Goal: Check status: Check status

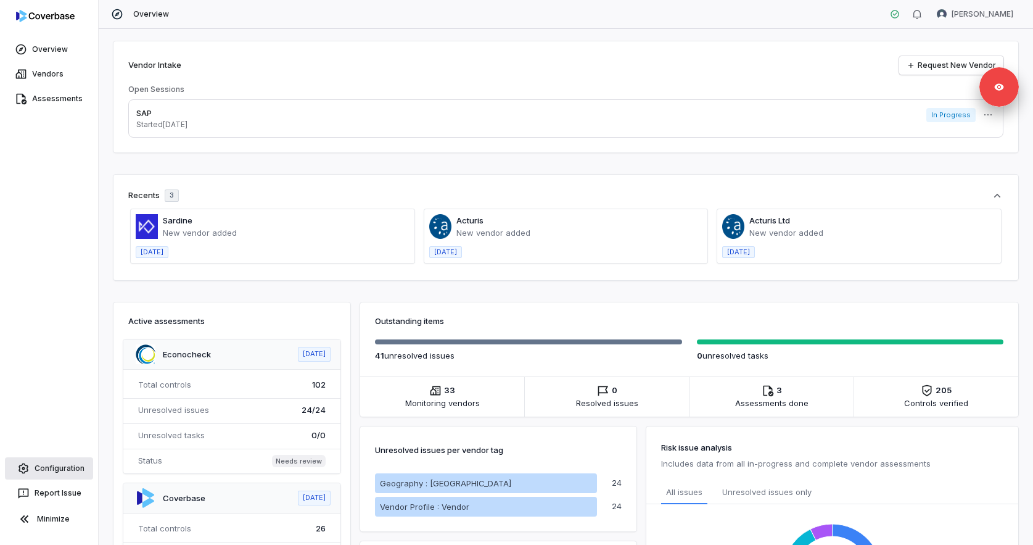
click at [63, 471] on link "Configuration" at bounding box center [49, 468] width 88 height 22
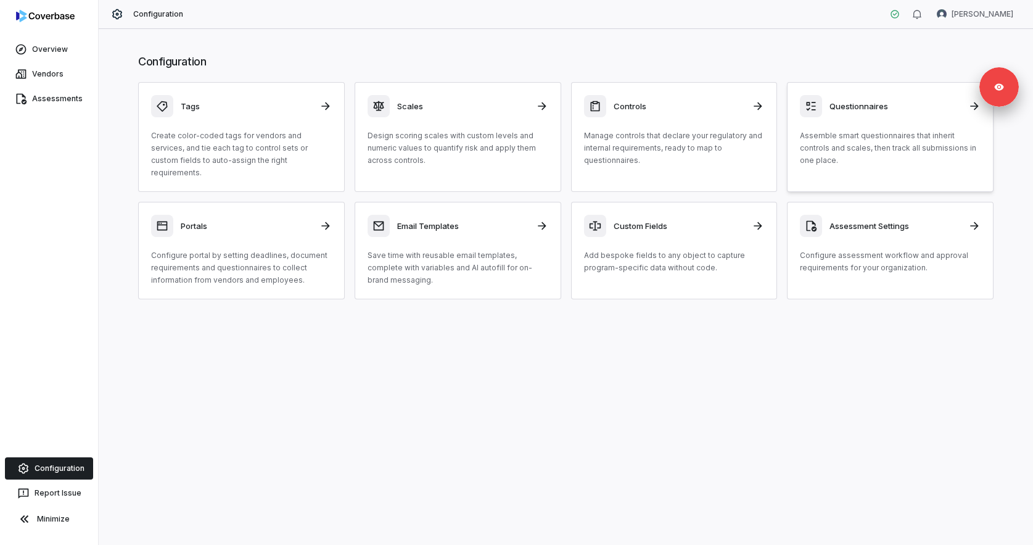
click at [883, 125] on div "Questionnaires Assemble smart questionnaires that inherit controls and scales, …" at bounding box center [890, 131] width 181 height 72
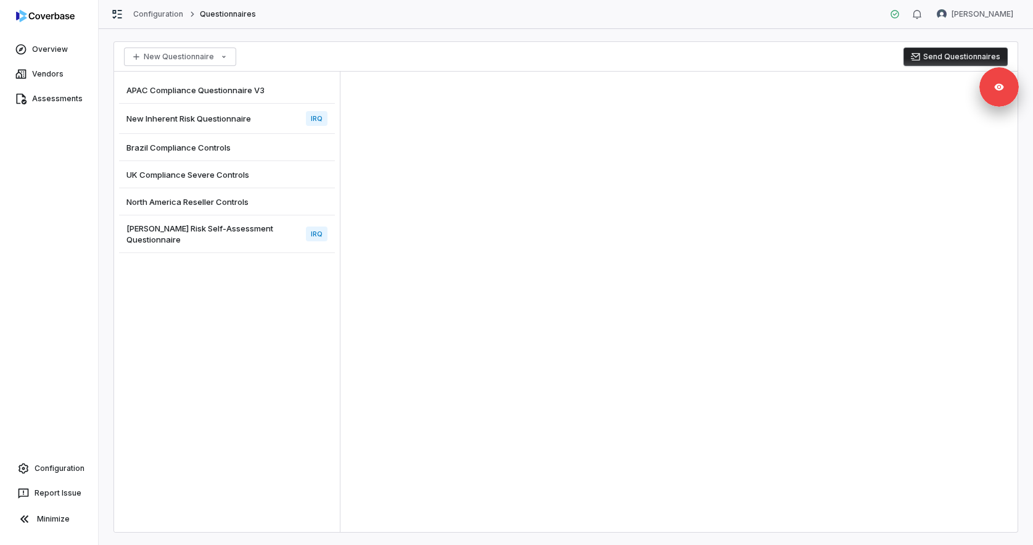
click at [218, 233] on span "Archer Risk Self-Assessment Questionnaire" at bounding box center [213, 234] width 175 height 22
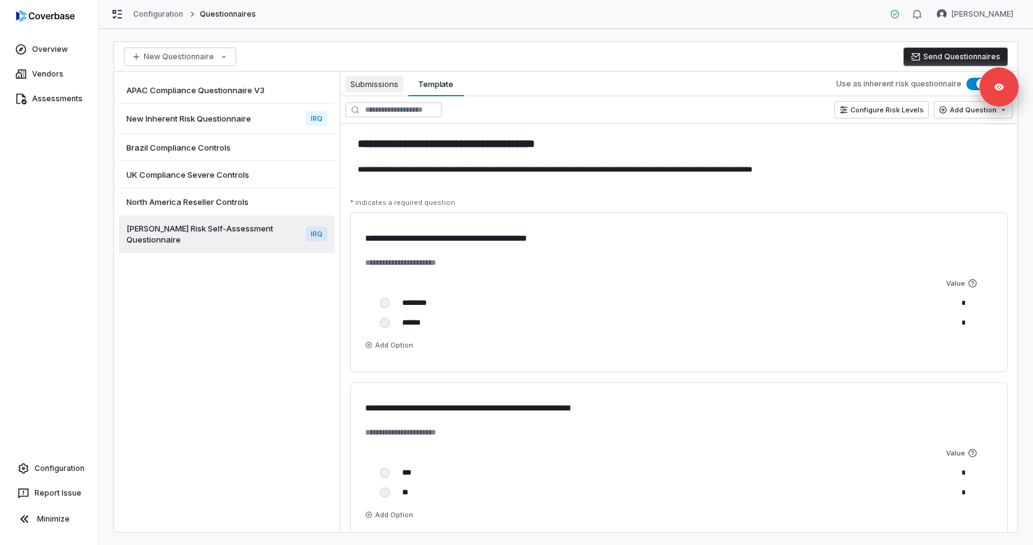
type textarea "*"
click at [376, 83] on span "Submissions" at bounding box center [374, 84] width 58 height 16
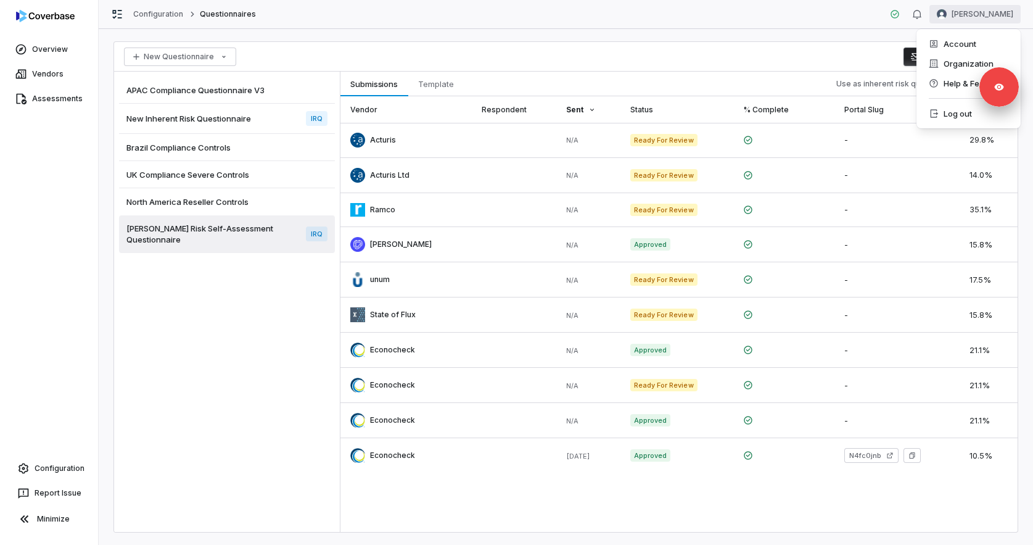
click at [989, 12] on html "Overview Vendors Assessments Configuration Report Issue Minimize Configuration …" at bounding box center [516, 272] width 1033 height 545
click at [966, 64] on div "Organization" at bounding box center [969, 64] width 94 height 20
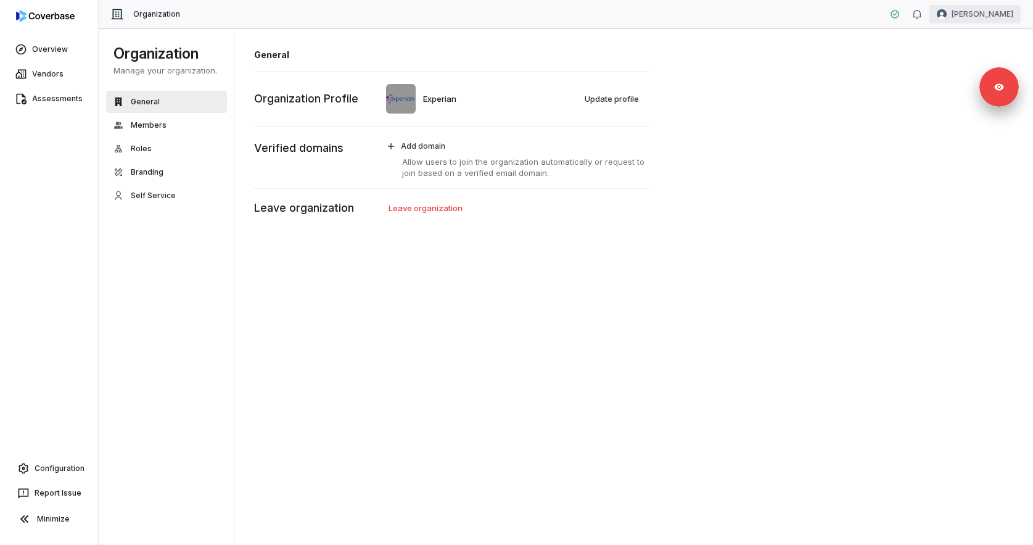
click at [1005, 7] on html "Overview Vendors Assessments Configuration Report Issue Minimize Organization V…" at bounding box center [516, 272] width 1033 height 545
click at [962, 40] on div "Account" at bounding box center [969, 44] width 94 height 20
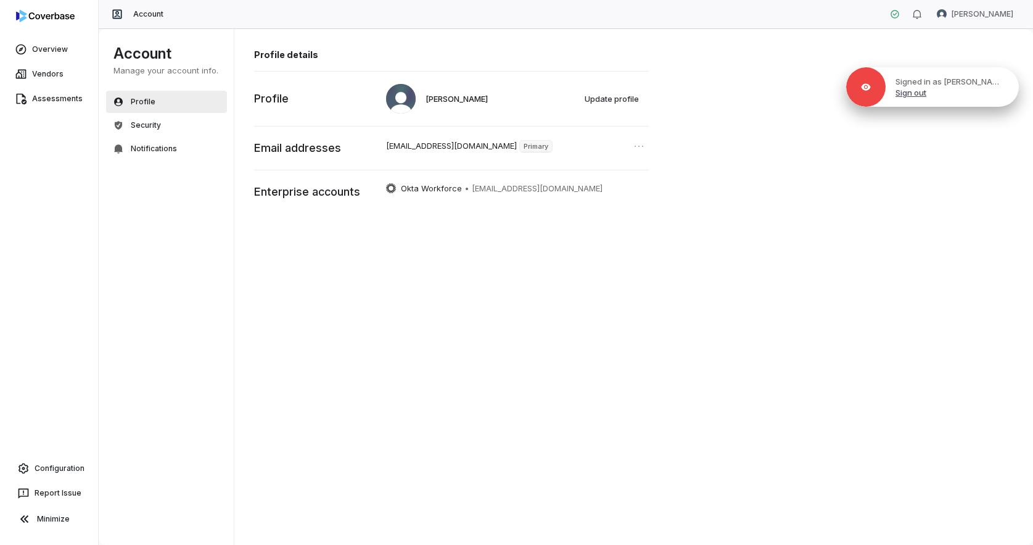
click at [991, 87] on div "Signed in as Verity Billson Sign out" at bounding box center [952, 87] width 133 height 22
click at [924, 99] on div "Signed in as Verity Billson Sign out" at bounding box center [932, 86] width 173 height 39
click at [921, 101] on div "Signed in as Verity Billson Sign out" at bounding box center [932, 86] width 173 height 39
click at [914, 76] on p "Signed in as Verity Billson" at bounding box center [950, 81] width 109 height 11
click at [928, 100] on div "Signed in as Verity Billson Sign out" at bounding box center [932, 86] width 173 height 39
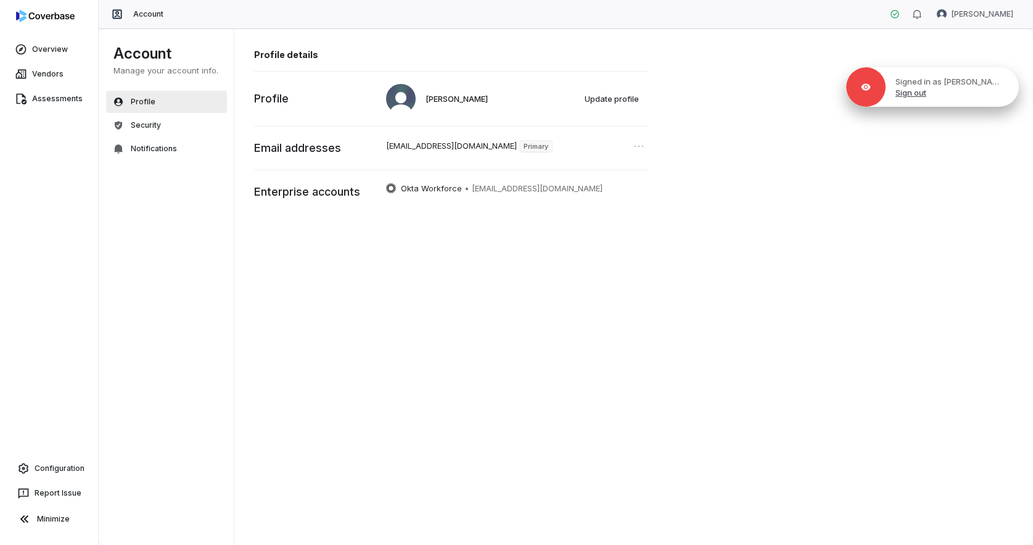
click at [926, 96] on link "Sign out" at bounding box center [911, 92] width 31 height 11
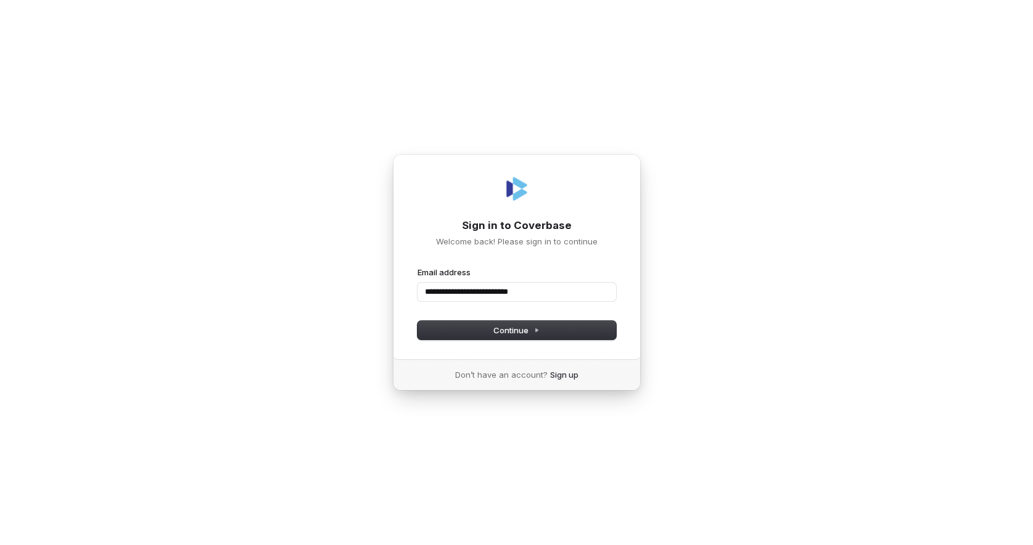
type input "**********"
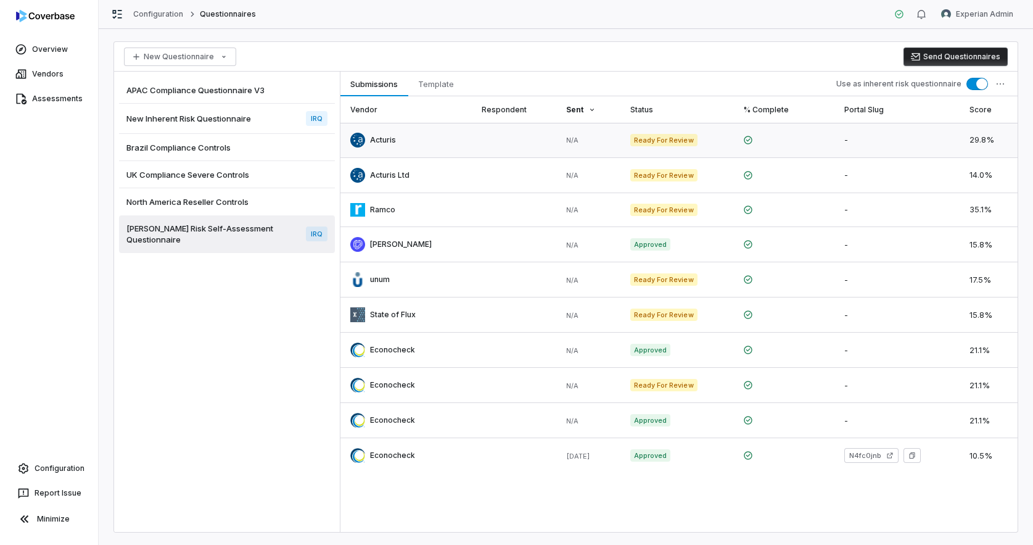
click at [503, 141] on link at bounding box center [514, 140] width 85 height 35
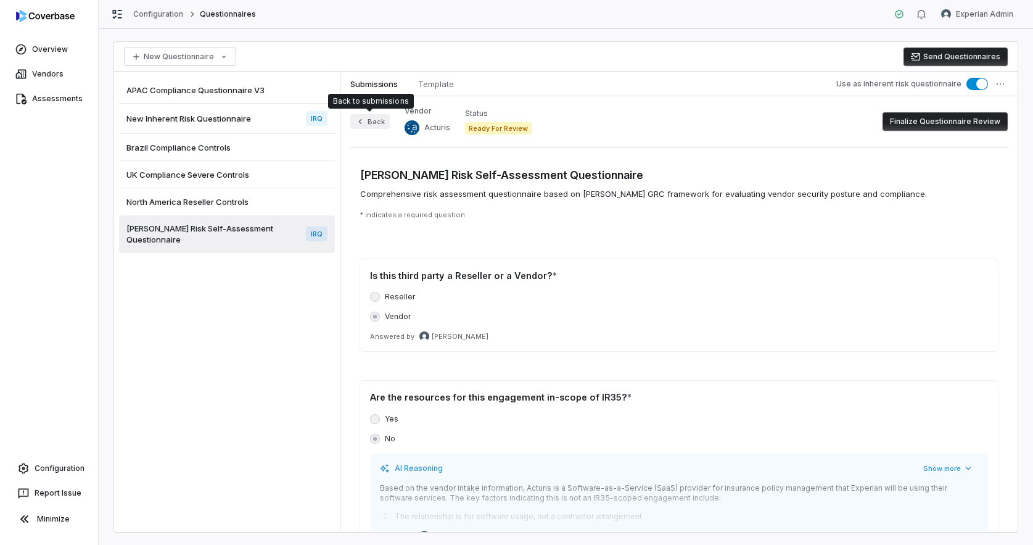
click at [368, 120] on button "Back" at bounding box center [369, 121] width 39 height 15
